Goal: Transaction & Acquisition: Obtain resource

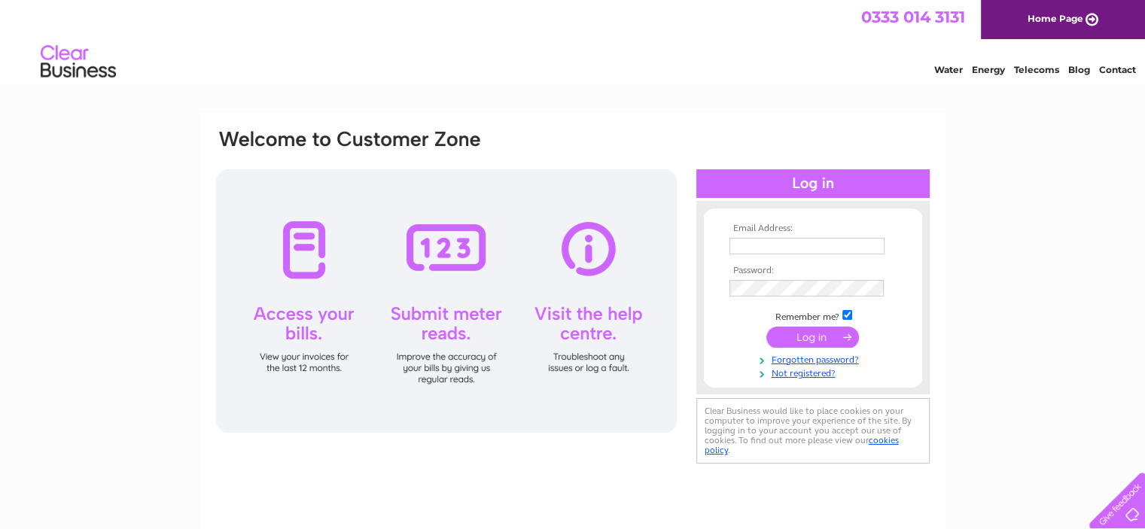
click at [789, 248] on input "text" at bounding box center [807, 246] width 155 height 17
paste input "accounts@murrayfarmcare.co.uk"
type input "accounts@murrayfarmcare.co.uk"
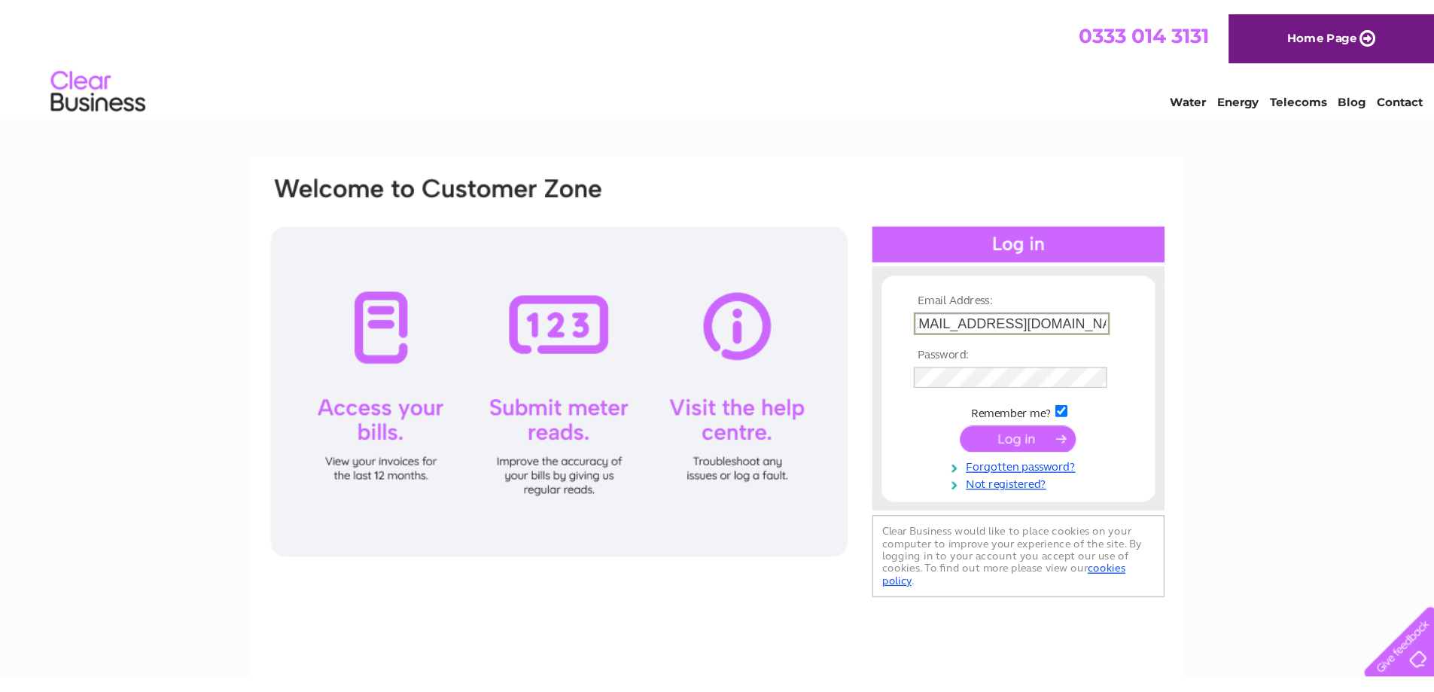
scroll to position [0, 0]
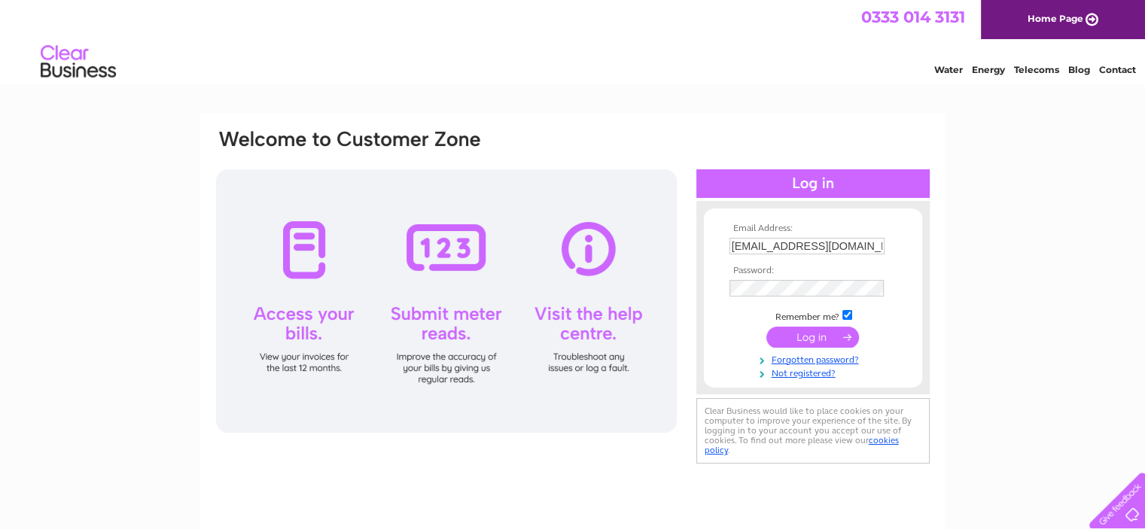
click at [804, 337] on input "submit" at bounding box center [812, 337] width 93 height 21
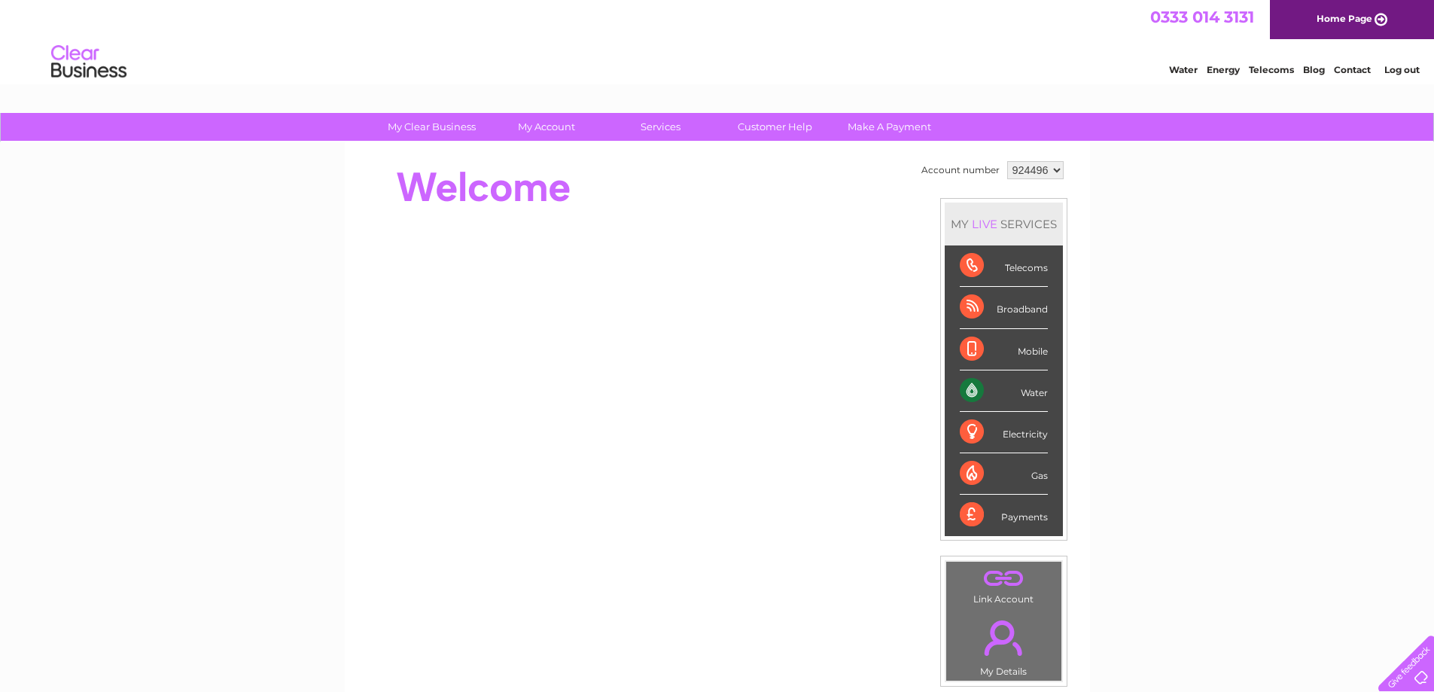
click at [1123, 433] on div "My Clear Business Login Details My Details My Preferences Link Account My Accou…" at bounding box center [717, 536] width 1434 height 846
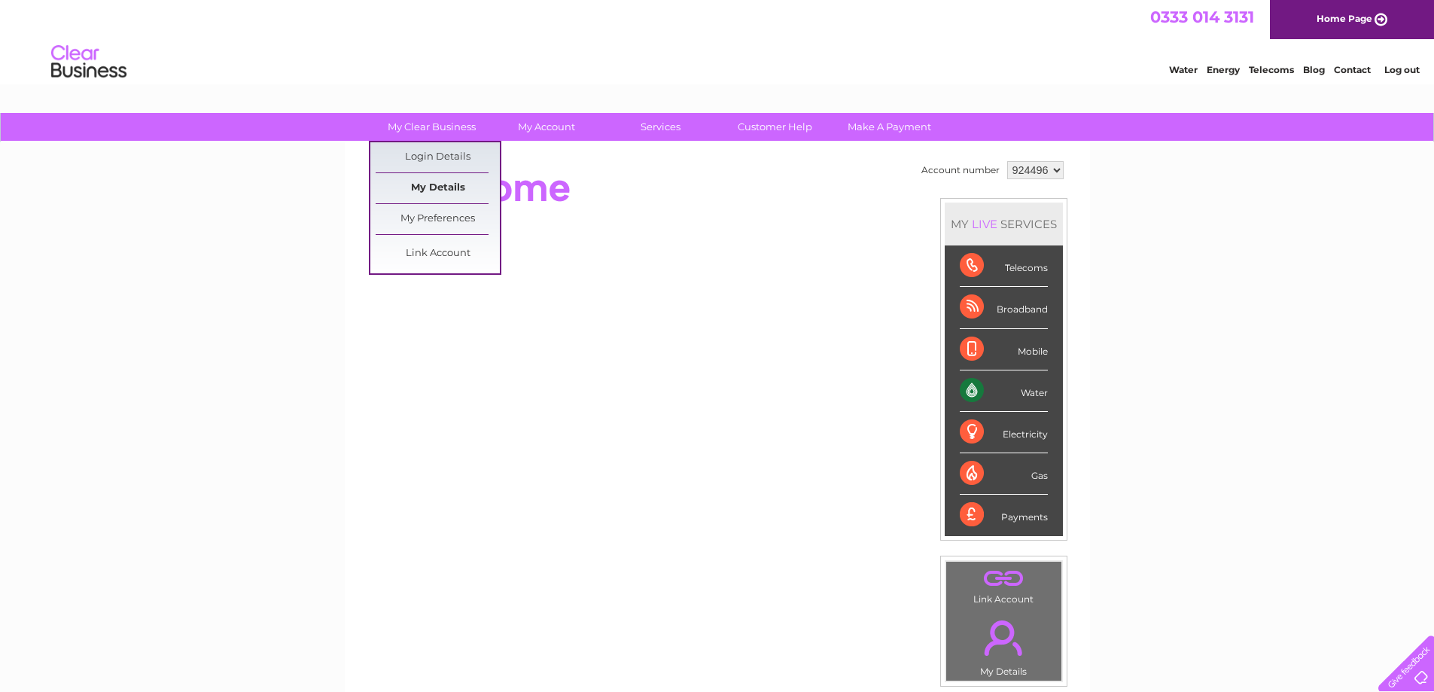
click at [414, 181] on link "My Details" at bounding box center [438, 188] width 124 height 30
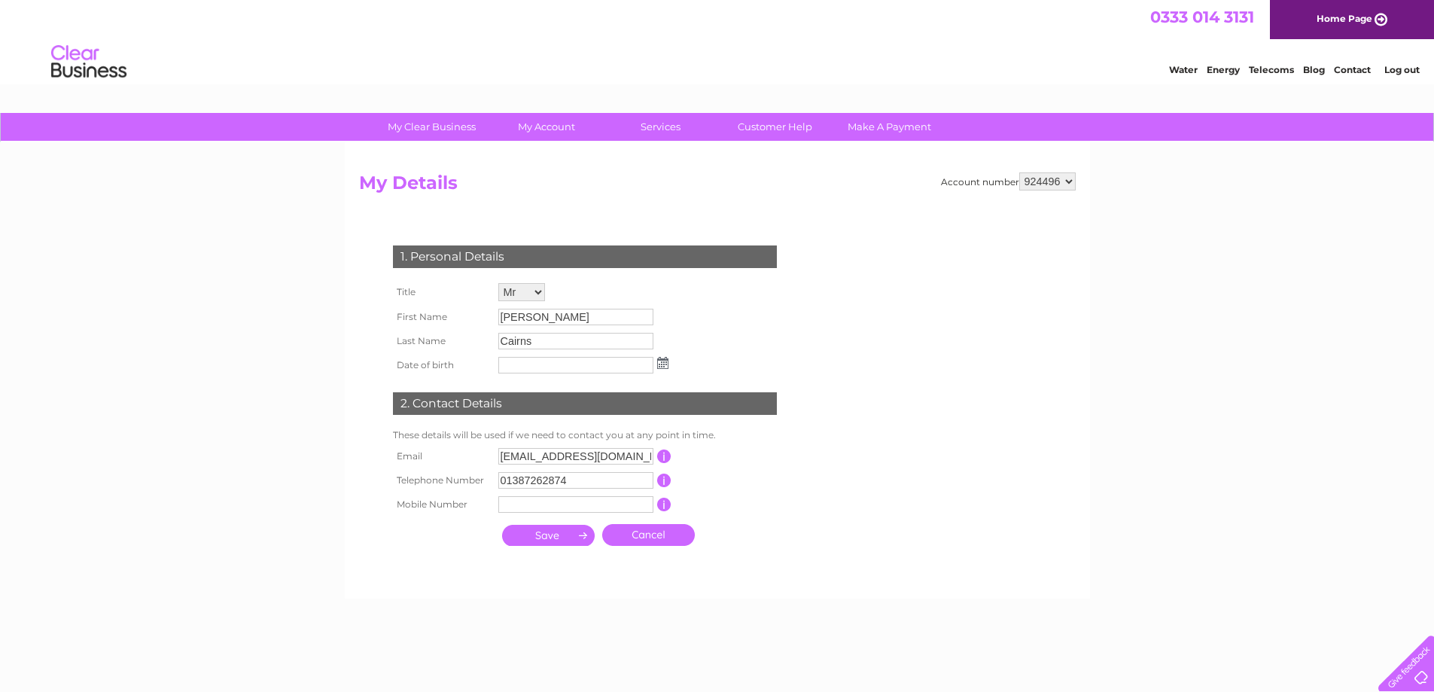
click at [455, 132] on link "My Clear Business" at bounding box center [432, 127] width 124 height 28
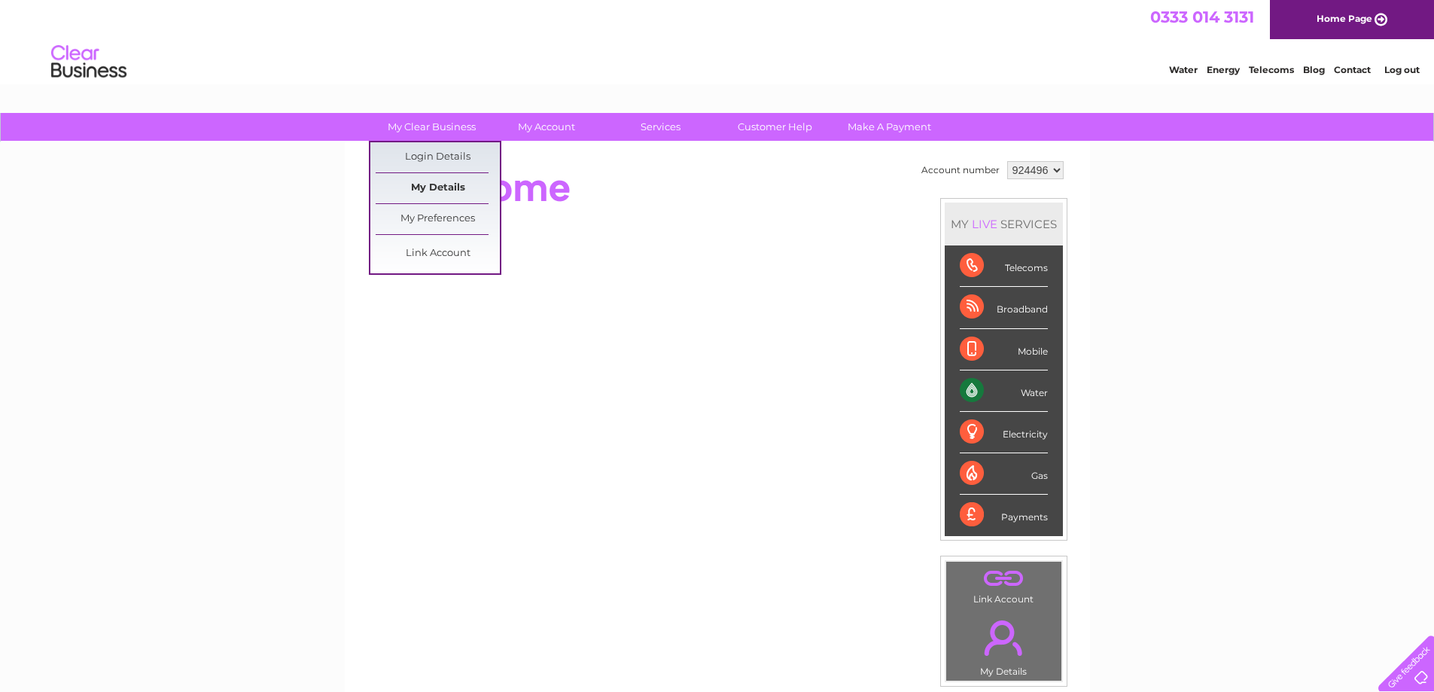
click at [441, 188] on link "My Details" at bounding box center [438, 188] width 124 height 30
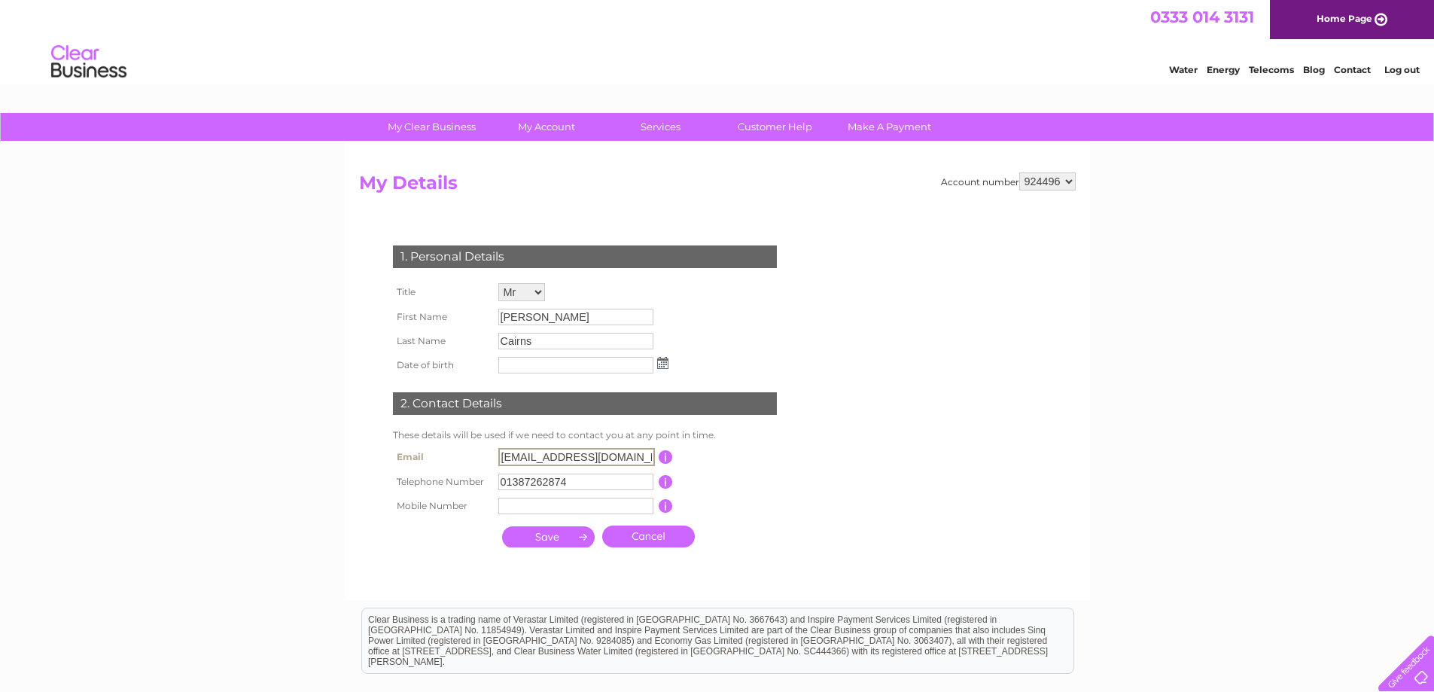
scroll to position [0, 9]
drag, startPoint x: 500, startPoint y: 453, endPoint x: 830, endPoint y: 438, distance: 330.1
click at [830, 438] on form "Account number 924496 My Details 1. Personal Details Title Mr Mrs Ms Miss Dr Re…" at bounding box center [717, 378] width 717 height 413
click at [632, 455] on input "Invoices@harbro.co.uk" at bounding box center [576, 457] width 157 height 18
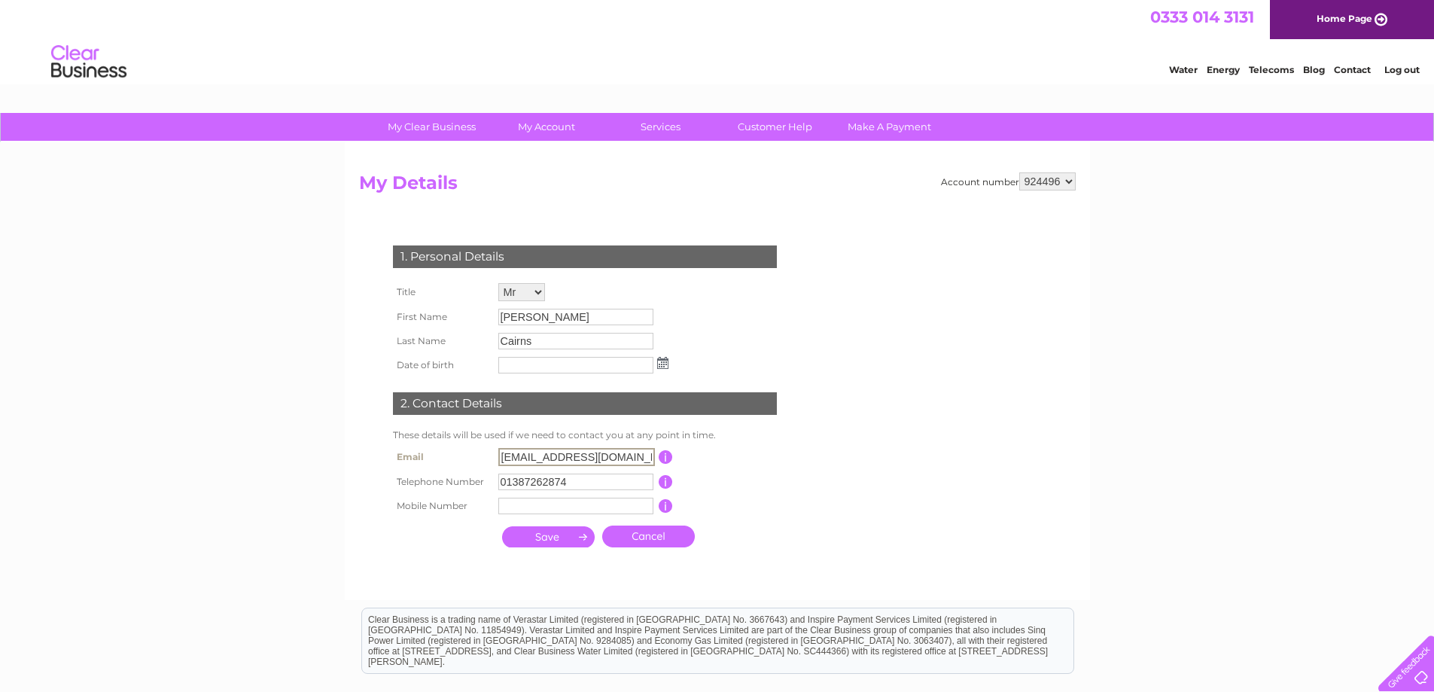
type input "Invoices@harbro.co.uk"
click at [527, 506] on input "text" at bounding box center [575, 506] width 155 height 17
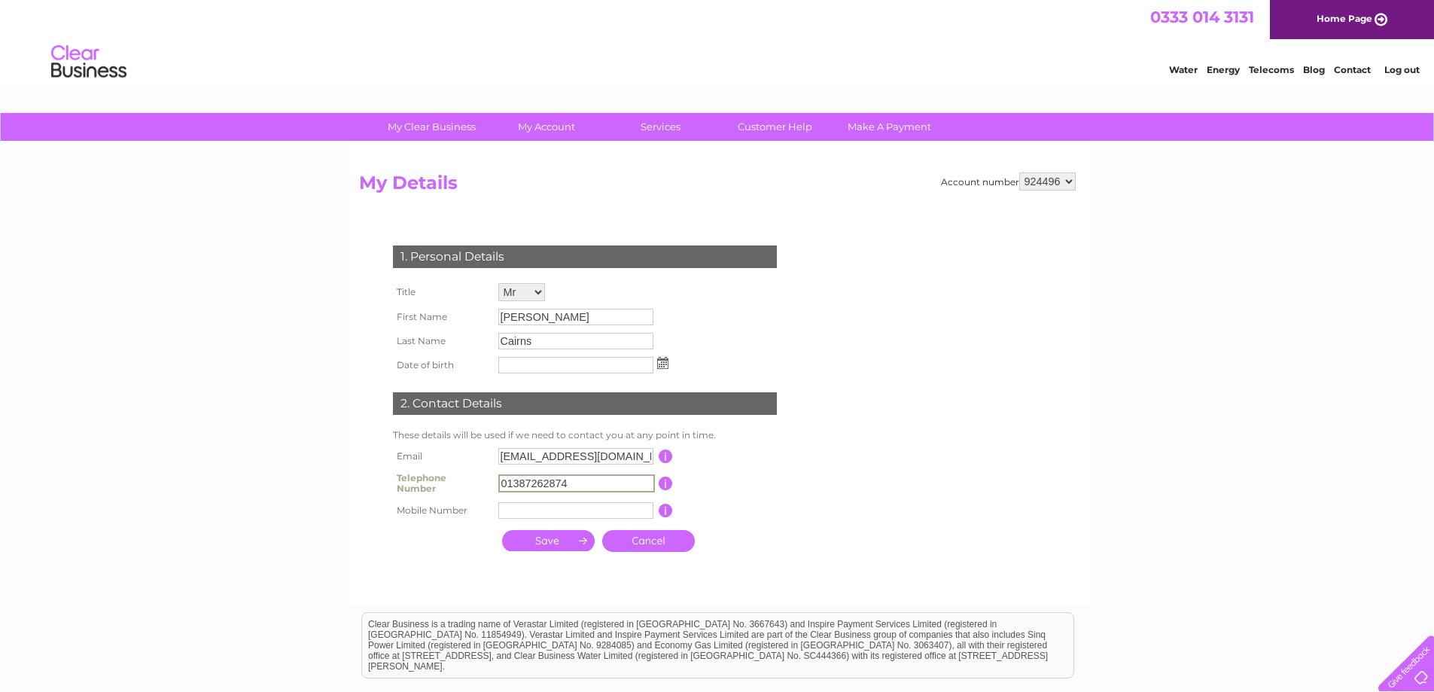
drag, startPoint x: 586, startPoint y: 480, endPoint x: 403, endPoint y: 465, distance: 183.6
click at [403, 471] on tr "Telephone Number 01387262874 This should be a valid landline telephone number s…" at bounding box center [591, 483] width 404 height 30
click at [547, 290] on td "Mr Mrs Ms Miss Dr Rev Prof Other" at bounding box center [584, 292] width 178 height 26
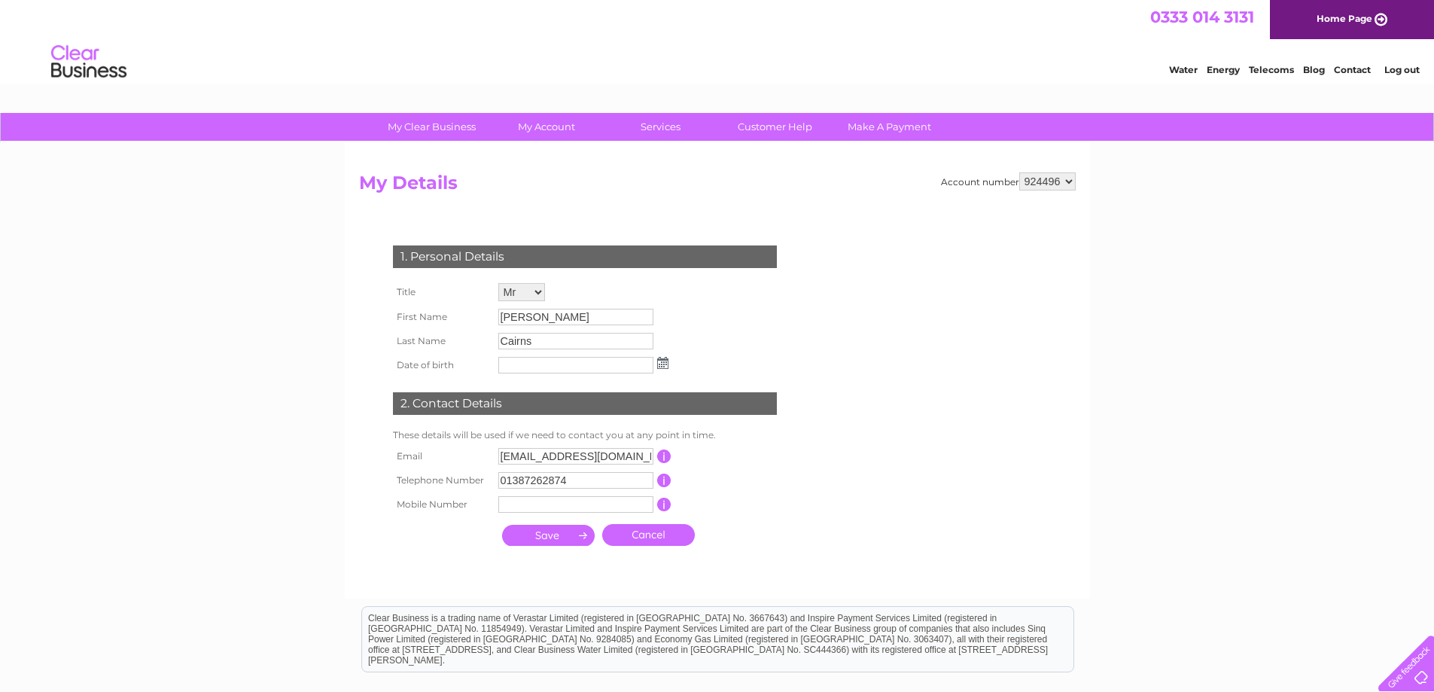
click at [542, 290] on select "Mr Mrs Ms Miss Dr Rev Prof Other" at bounding box center [521, 292] width 47 height 18
click at [655, 289] on td "Mr Mrs Ms Miss Dr Rev Prof Other" at bounding box center [584, 292] width 178 height 27
click at [663, 537] on link "Cancel" at bounding box center [648, 535] width 93 height 22
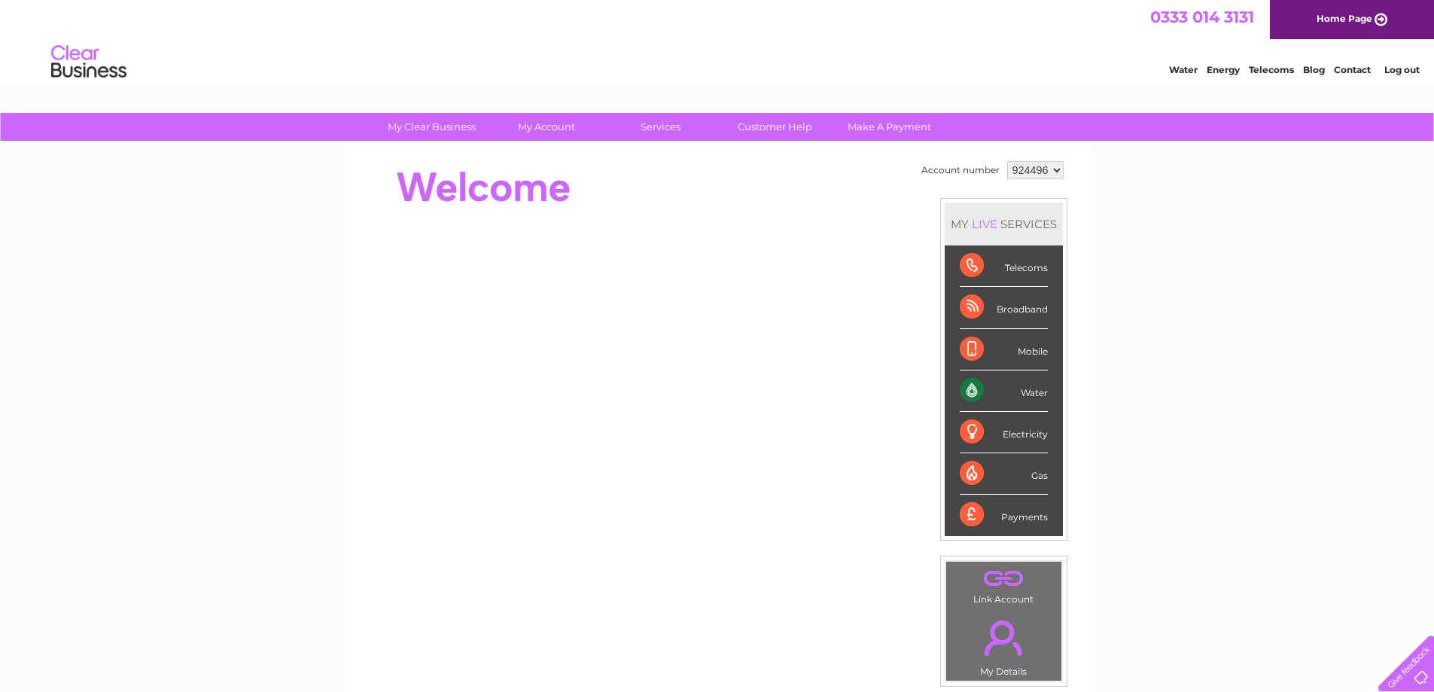
click at [1028, 395] on div "Water" at bounding box center [1004, 390] width 88 height 41
click at [967, 393] on div "Water" at bounding box center [1004, 390] width 88 height 41
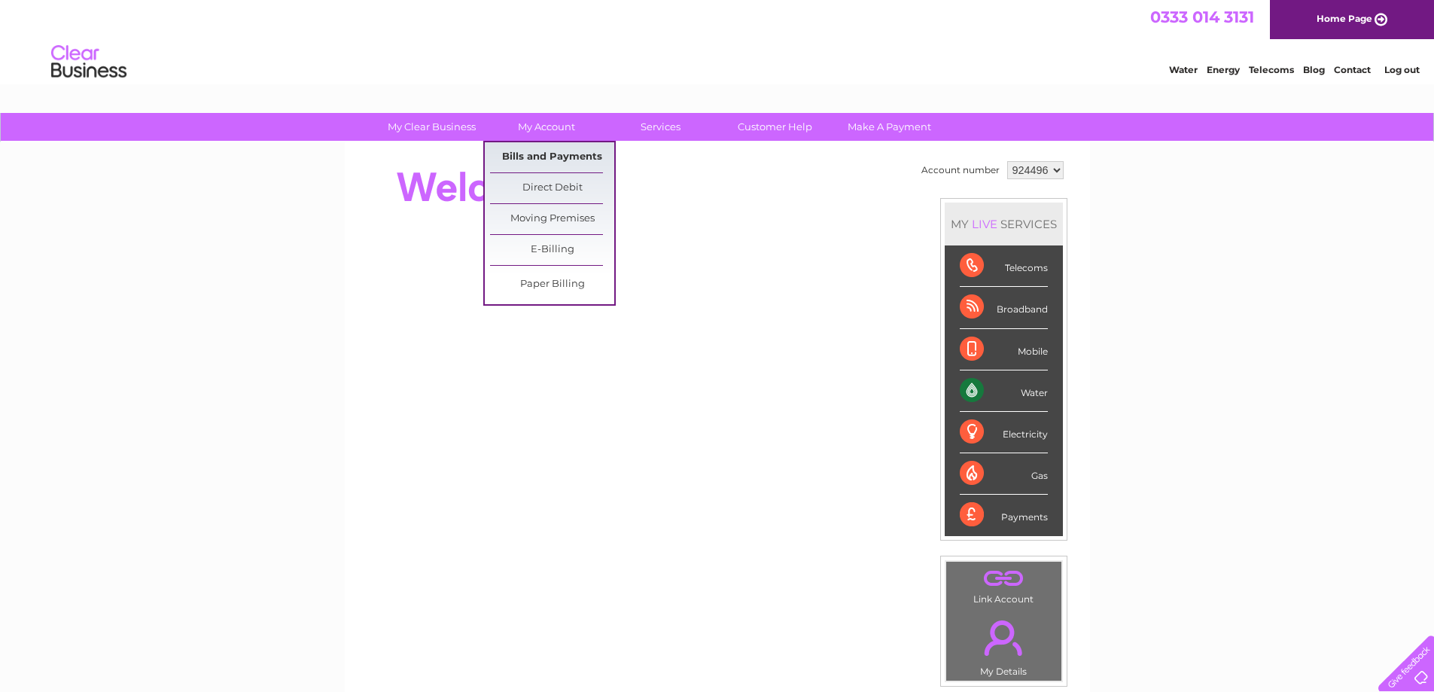
click at [558, 159] on link "Bills and Payments" at bounding box center [552, 157] width 124 height 30
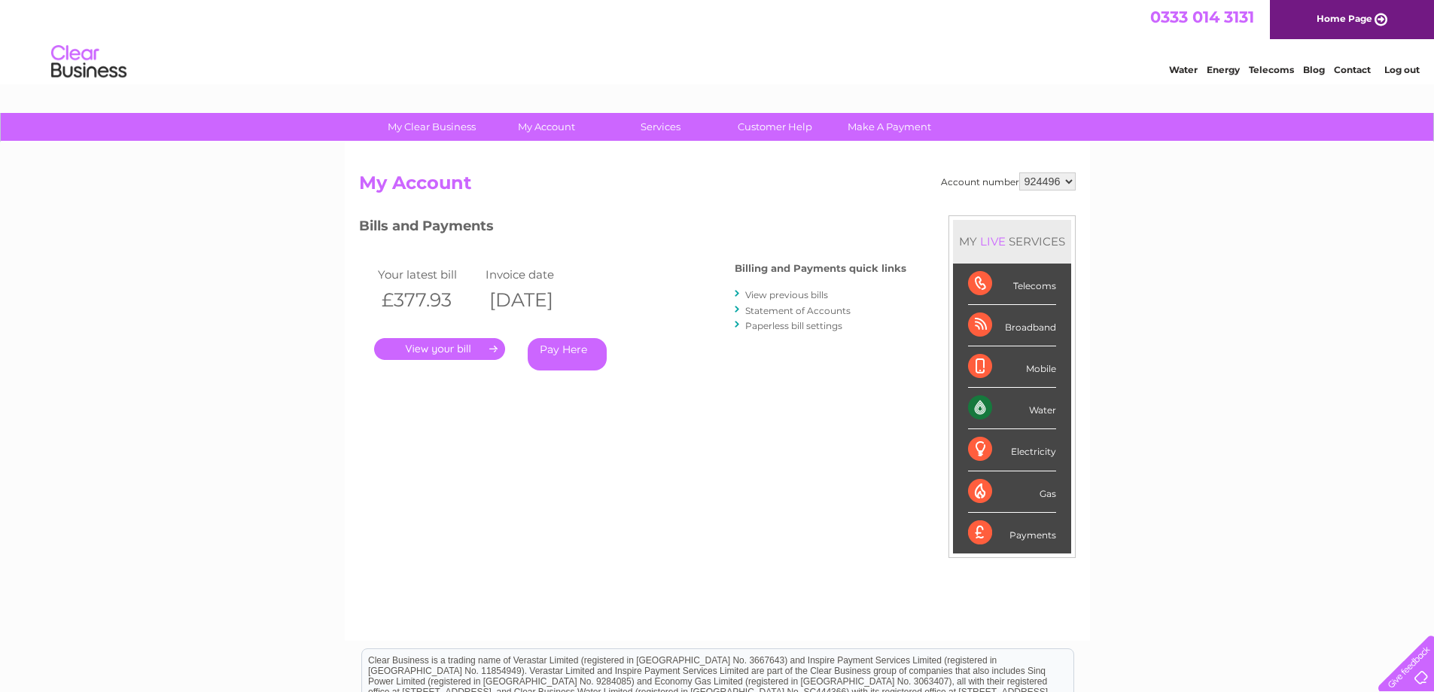
click at [590, 291] on th "[DATE]" at bounding box center [536, 300] width 108 height 31
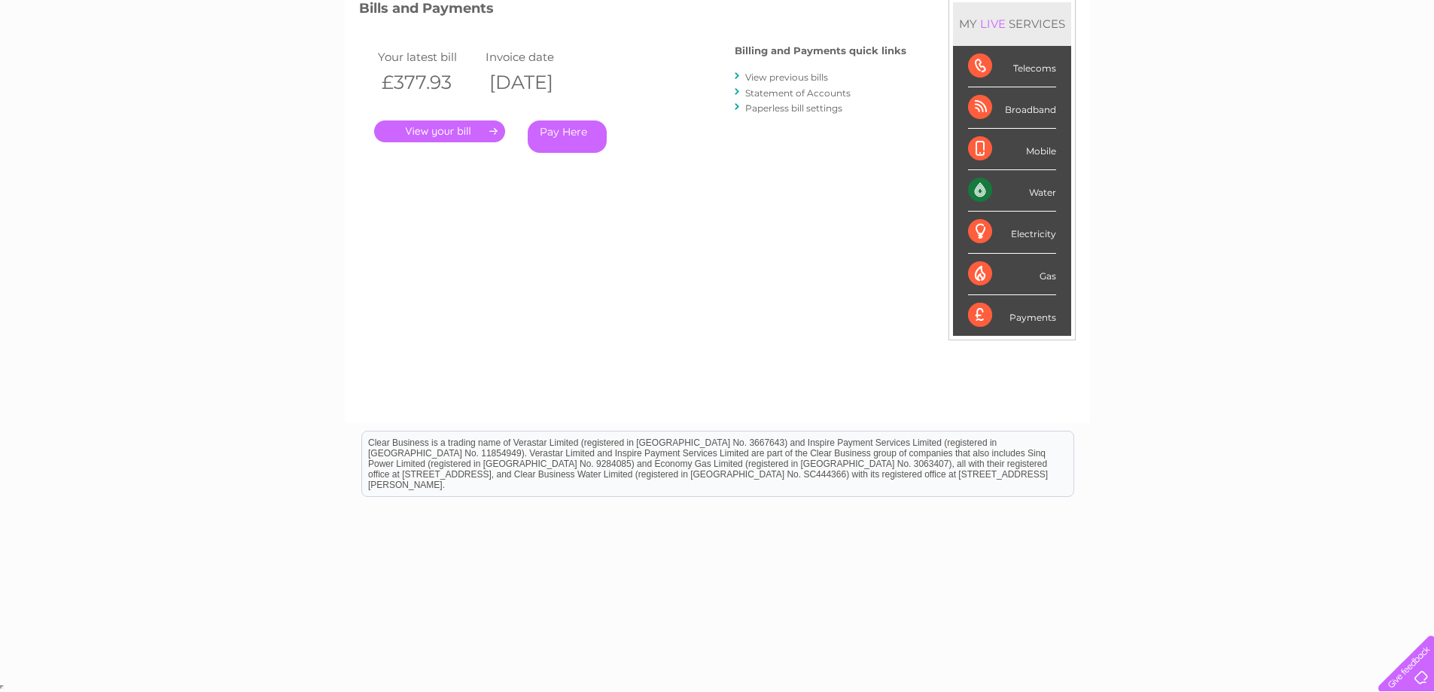
click at [813, 75] on link "View previous bills" at bounding box center [786, 77] width 83 height 11
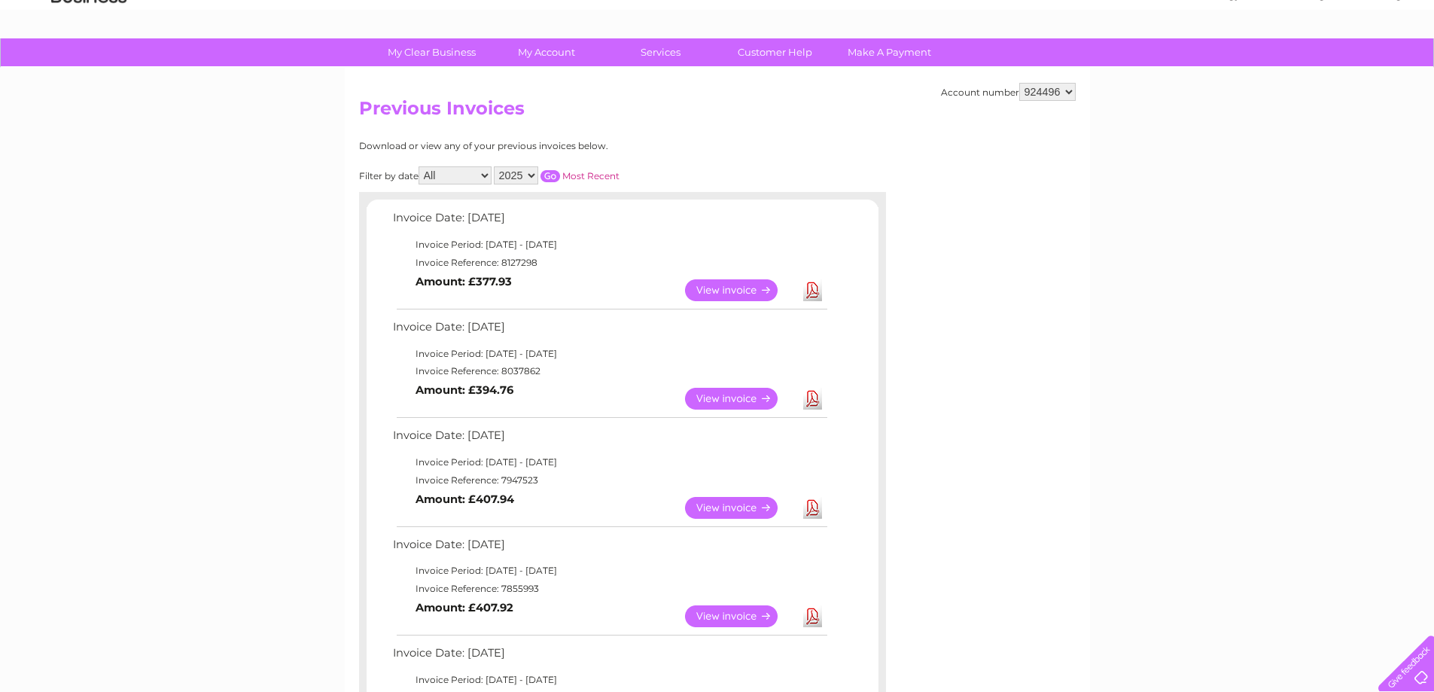
scroll to position [75, 0]
click at [754, 505] on link "View" at bounding box center [740, 507] width 111 height 22
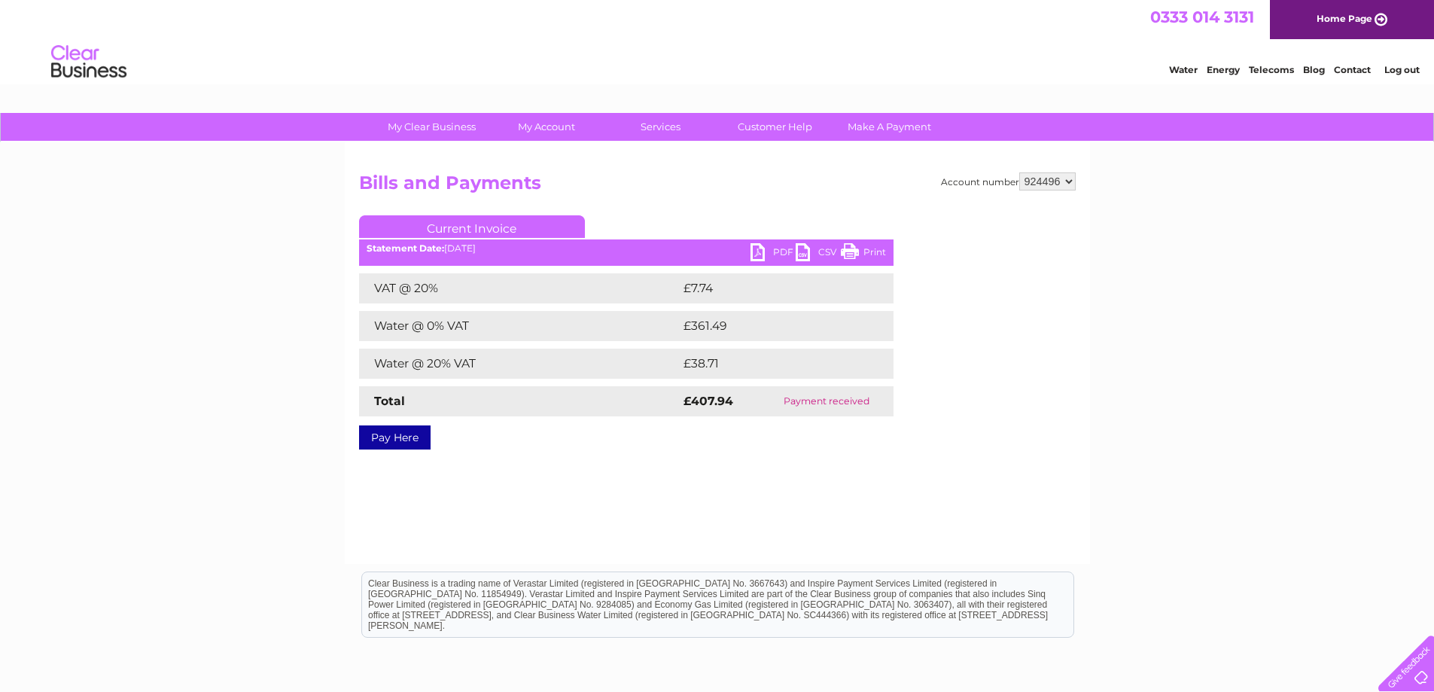
click at [772, 250] on link "PDF" at bounding box center [773, 254] width 45 height 22
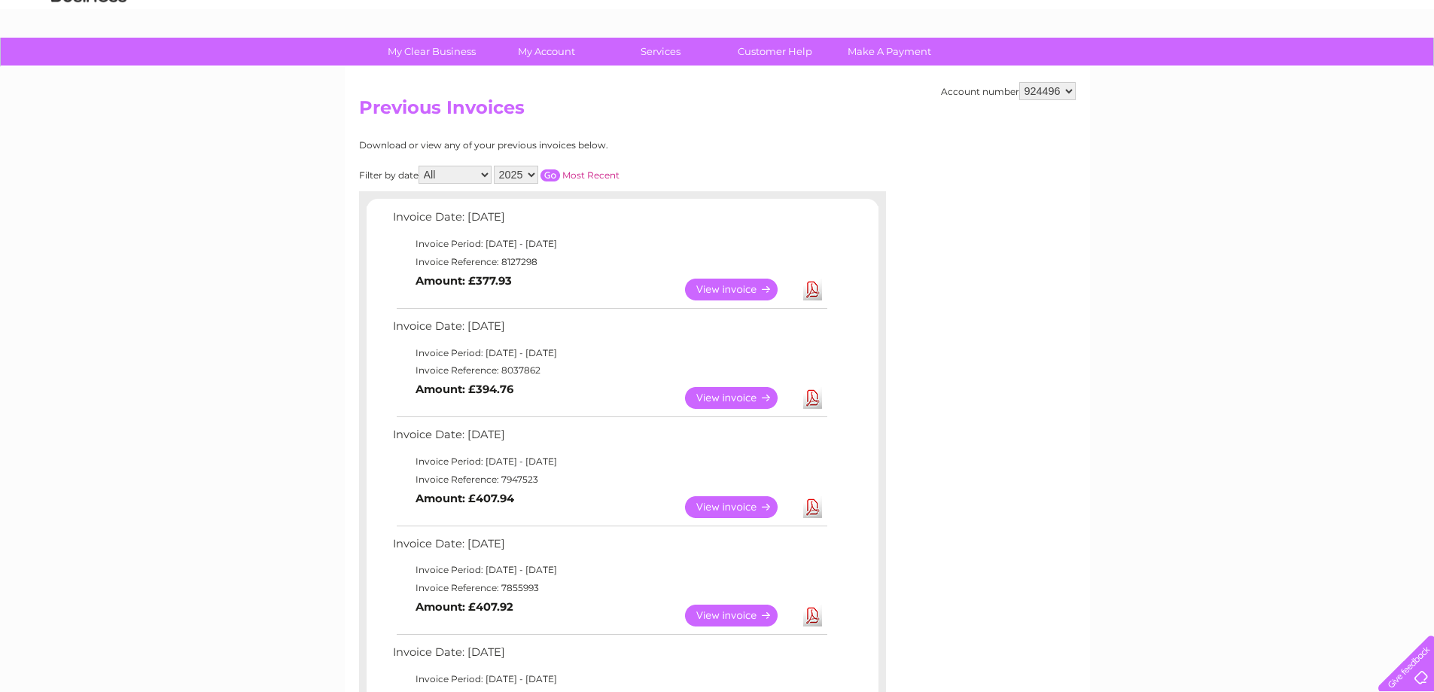
click at [813, 398] on link "Download" at bounding box center [812, 398] width 19 height 22
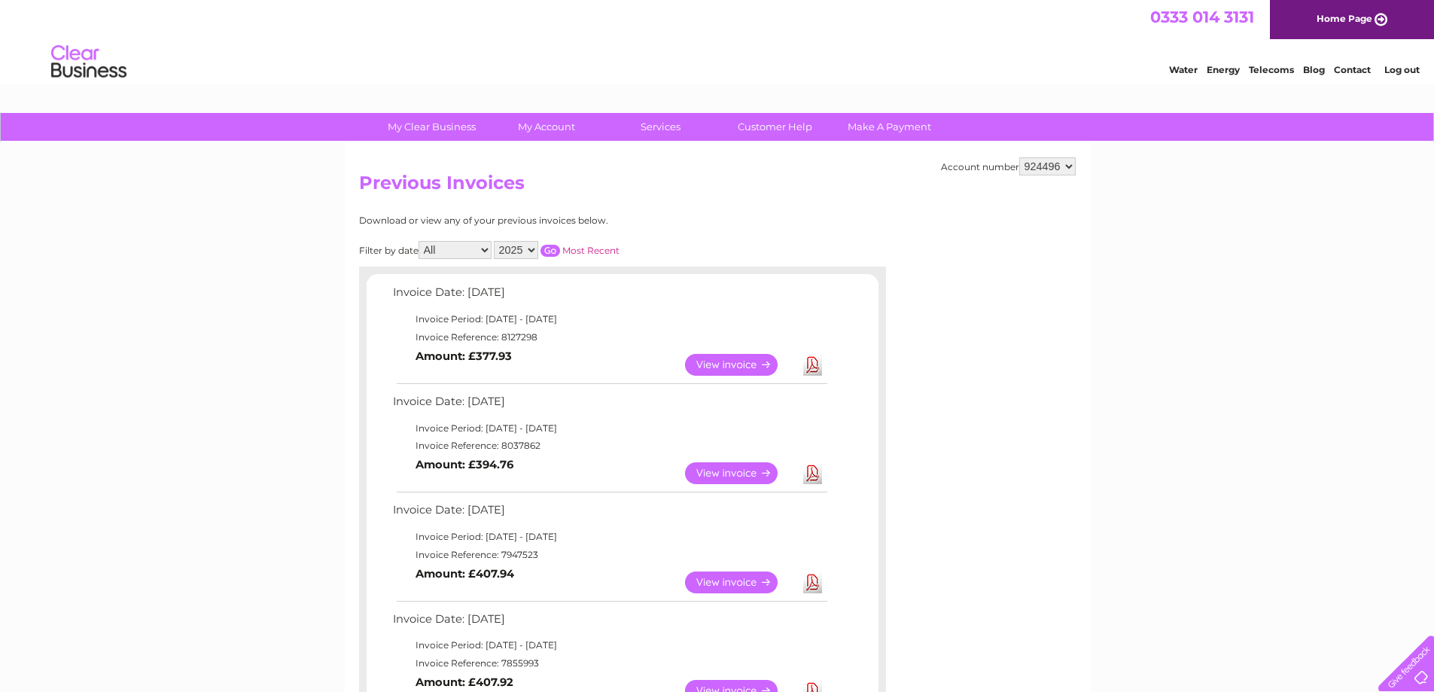
scroll to position [301, 0]
